Goal: Information Seeking & Learning: Check status

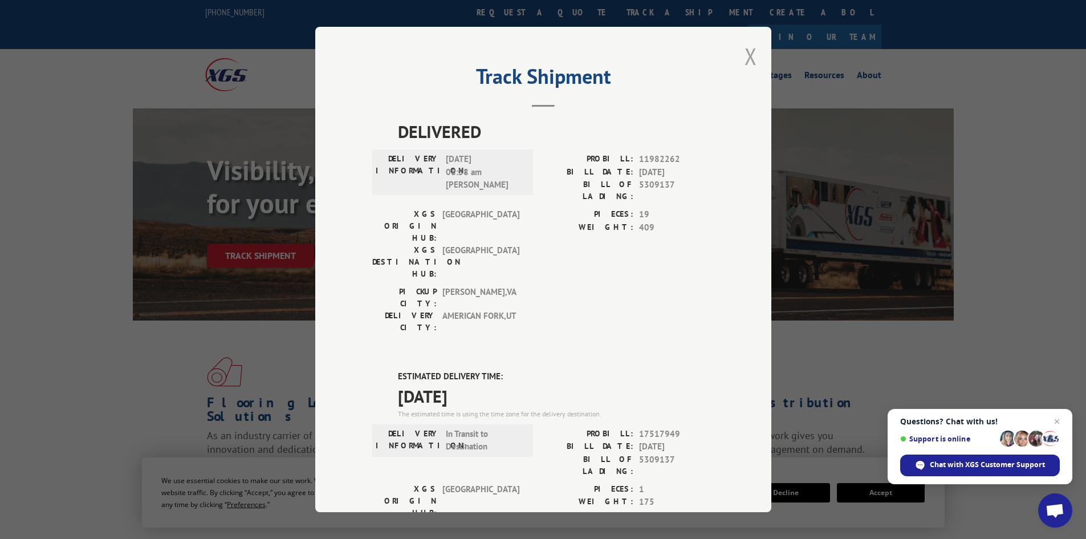
click at [745, 60] on button "Close modal" at bounding box center [751, 56] width 13 height 30
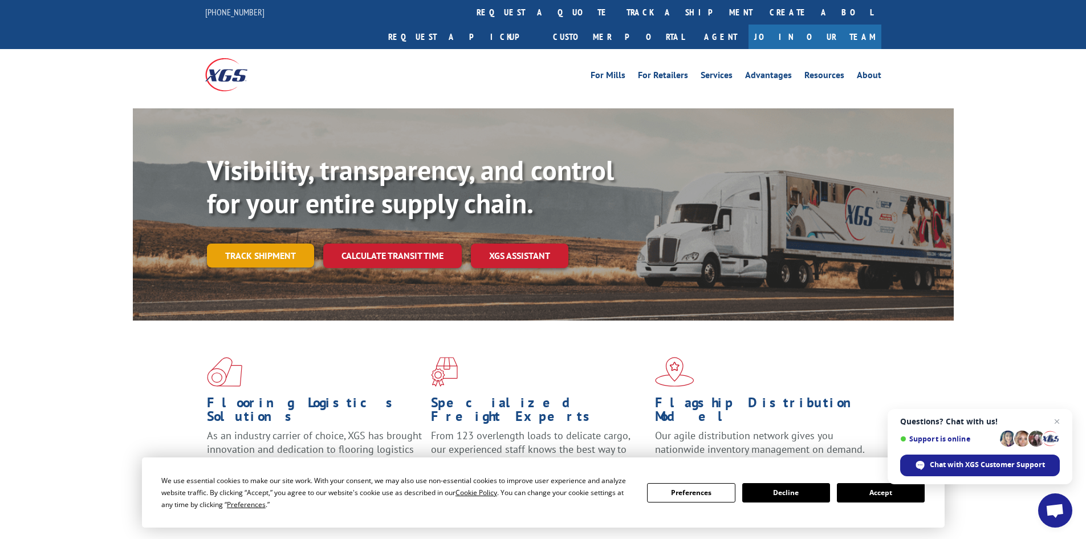
click at [255, 244] on link "Track shipment" at bounding box center [260, 256] width 107 height 24
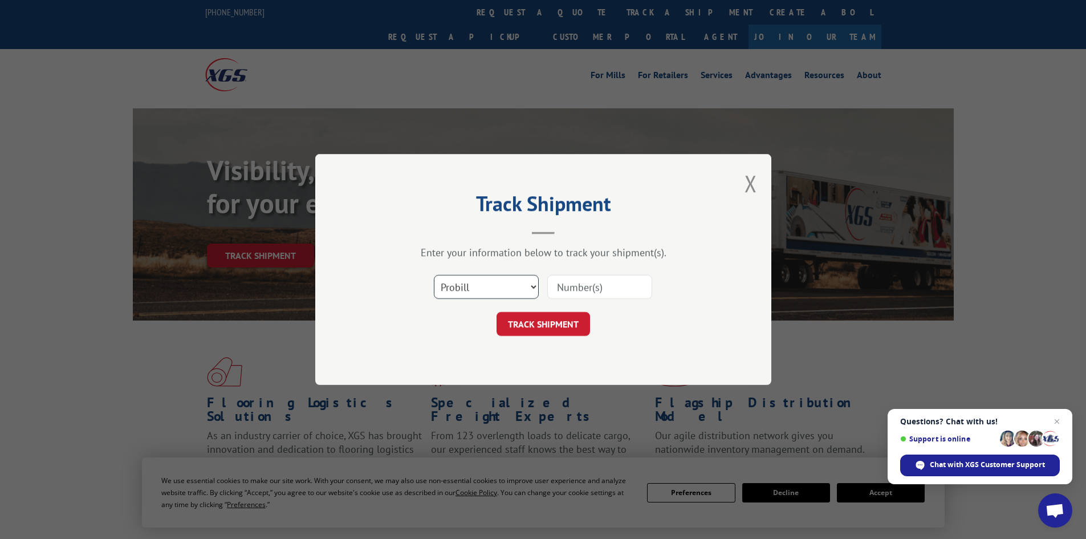
click at [490, 289] on select "Select category... Probill BOL PO" at bounding box center [486, 287] width 105 height 24
select select "bol"
click at [434, 275] on select "Select category... Probill BOL PO" at bounding box center [486, 287] width 105 height 24
click at [617, 282] on input at bounding box center [599, 287] width 105 height 24
paste input "5225843"
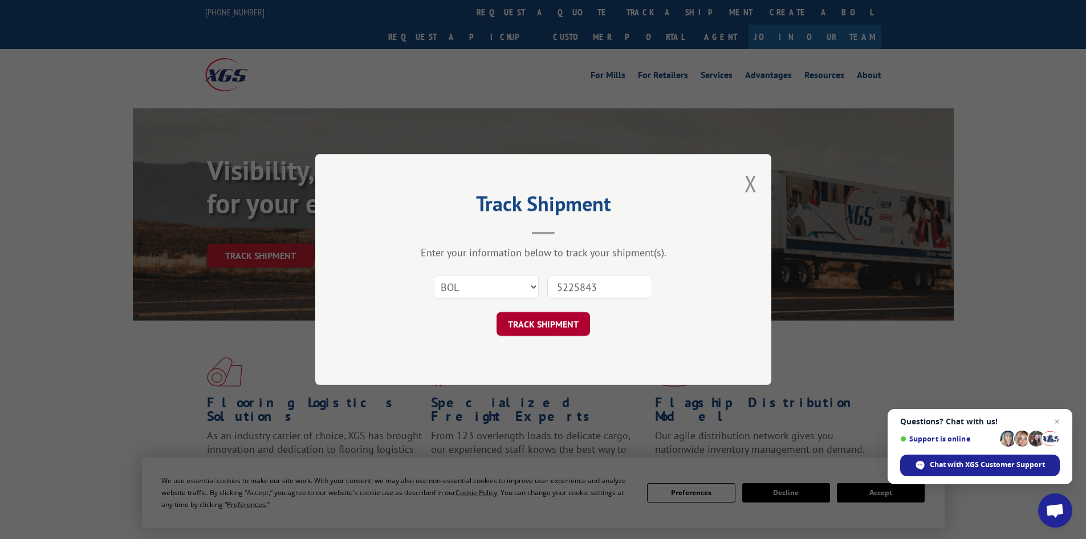
type input "5225843"
click at [538, 319] on button "TRACK SHIPMENT" at bounding box center [544, 324] width 94 height 24
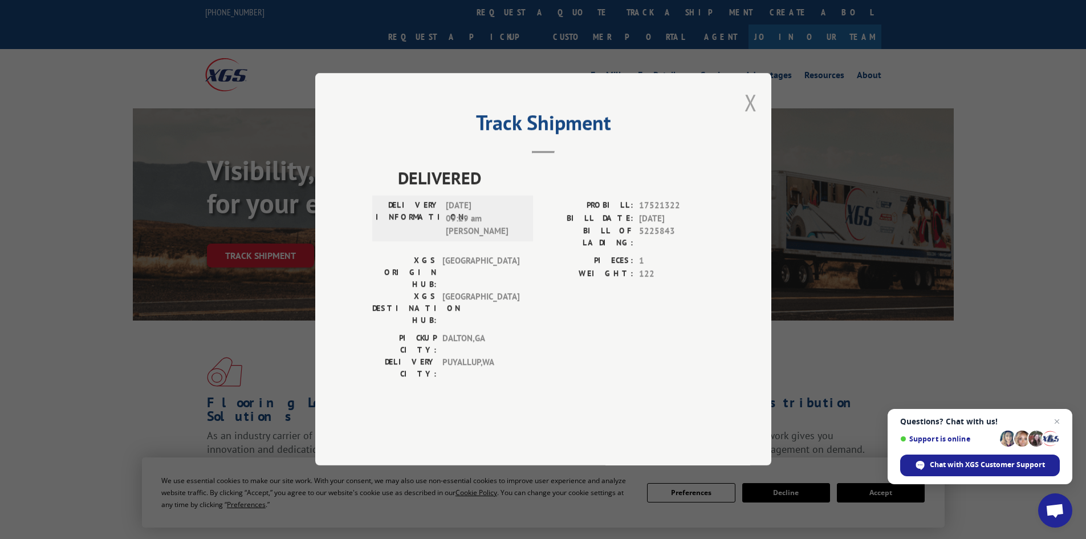
click at [754, 117] on button "Close modal" at bounding box center [751, 102] width 13 height 30
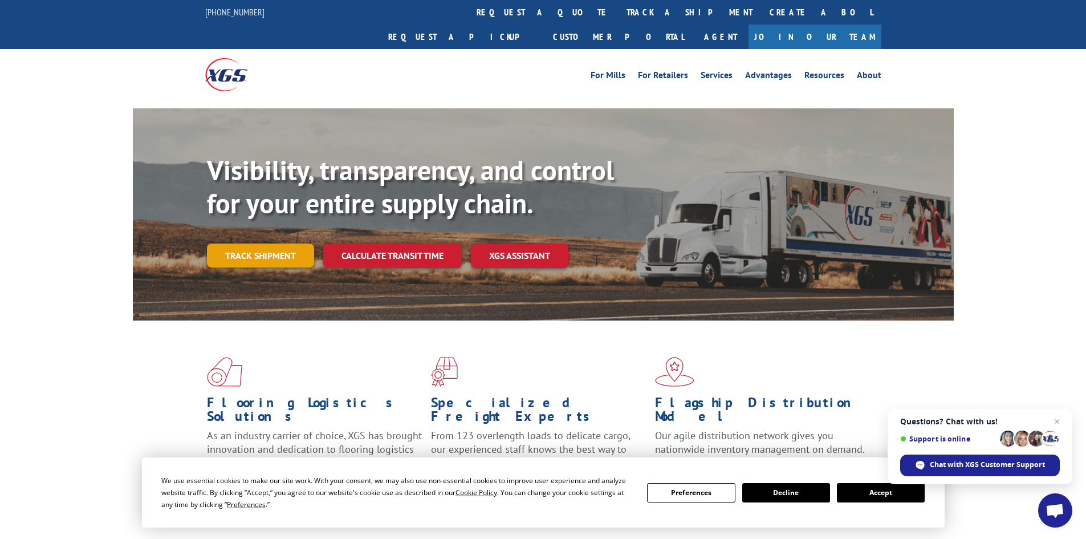
click at [241, 244] on link "Track shipment" at bounding box center [260, 256] width 107 height 24
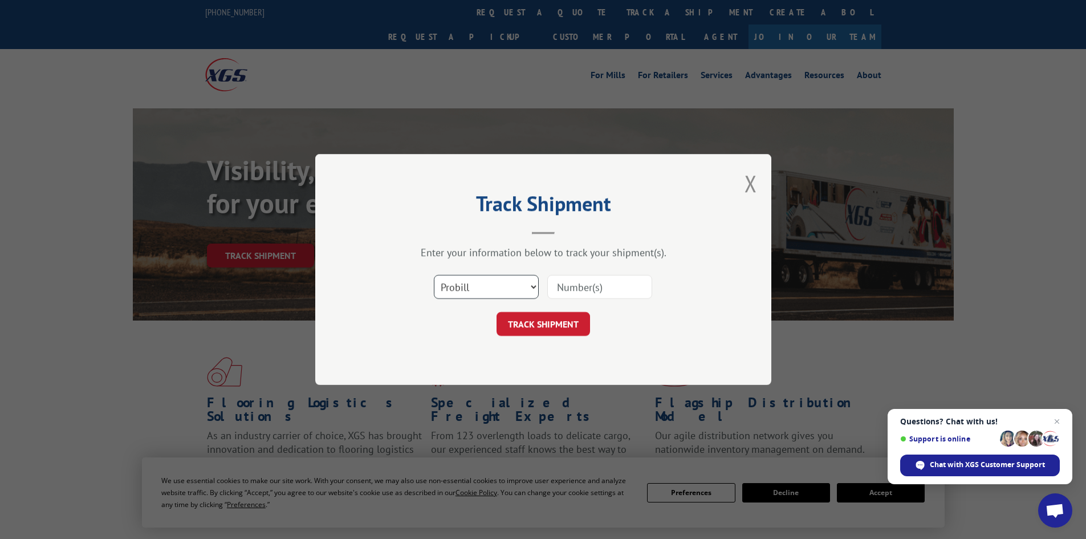
drag, startPoint x: 500, startPoint y: 289, endPoint x: 495, endPoint y: 297, distance: 9.7
click at [500, 289] on select "Select category... Probill BOL PO" at bounding box center [486, 287] width 105 height 24
select select "bol"
click at [434, 275] on select "Select category... Probill BOL PO" at bounding box center [486, 287] width 105 height 24
click at [588, 290] on input at bounding box center [599, 287] width 105 height 24
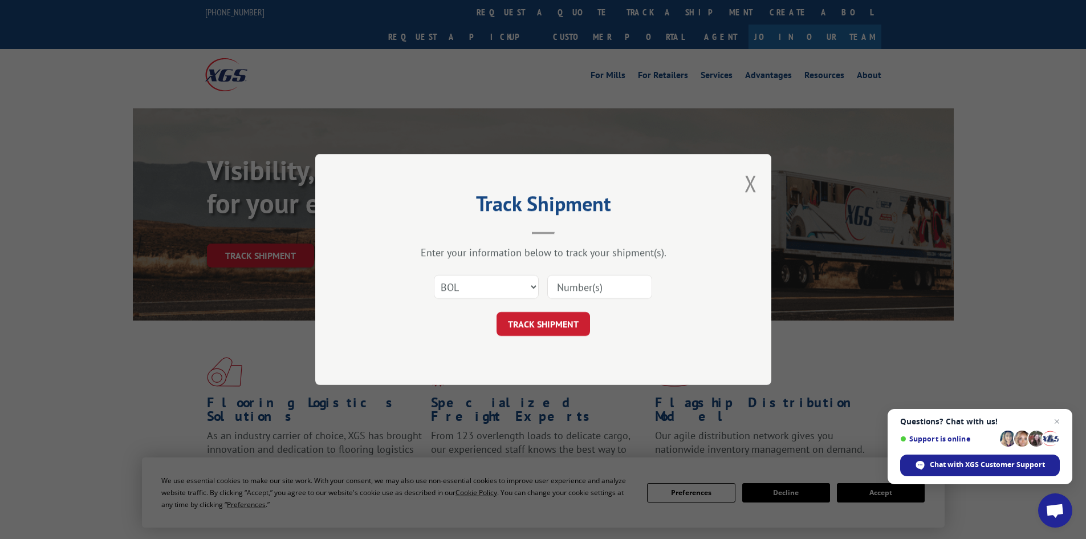
paste input "5254212"
type input "5254212"
click at [550, 319] on button "TRACK SHIPMENT" at bounding box center [544, 324] width 94 height 24
